Goal: Book appointment/travel/reservation

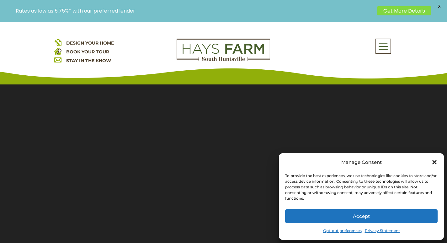
click at [302, 215] on button "Accept" at bounding box center [361, 216] width 152 height 14
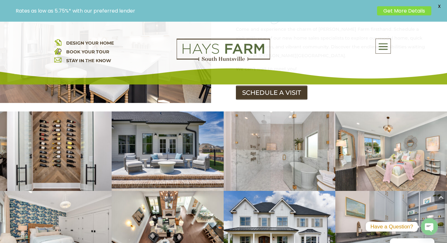
scroll to position [847, 0]
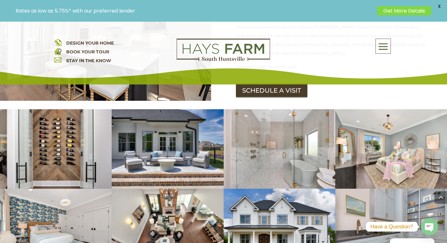
click at [263, 62] on link at bounding box center [224, 60] width 94 height 6
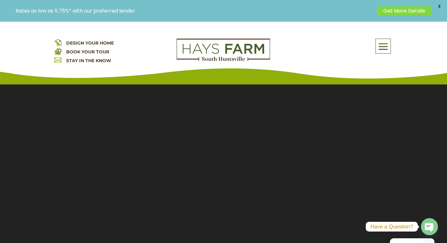
click at [71, 52] on link "BOOK YOUR TOUR" at bounding box center [87, 52] width 43 height 6
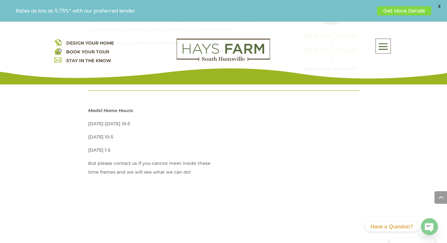
scroll to position [345, 0]
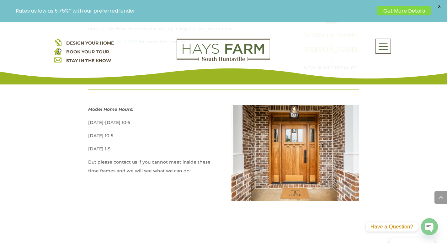
click at [101, 42] on span "DESIGN YOUR HOME" at bounding box center [90, 43] width 48 height 6
